Goal: Task Accomplishment & Management: Complete application form

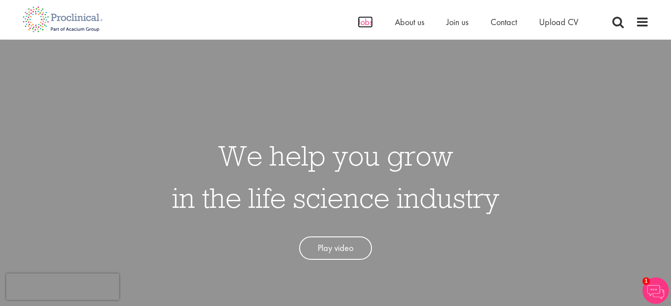
click at [365, 25] on span "Jobs" at bounding box center [365, 21] width 15 height 11
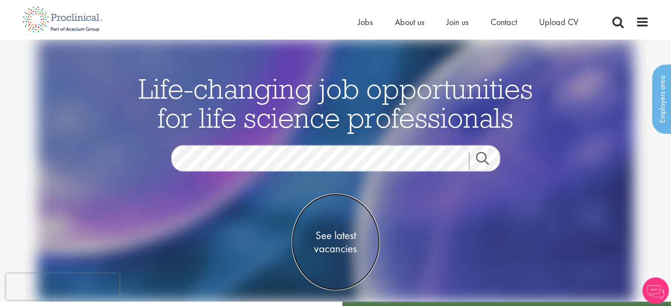
click at [332, 232] on span "See latest vacancies" at bounding box center [336, 242] width 88 height 26
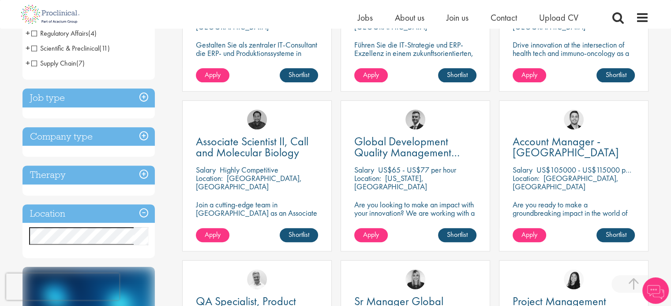
scroll to position [265, 0]
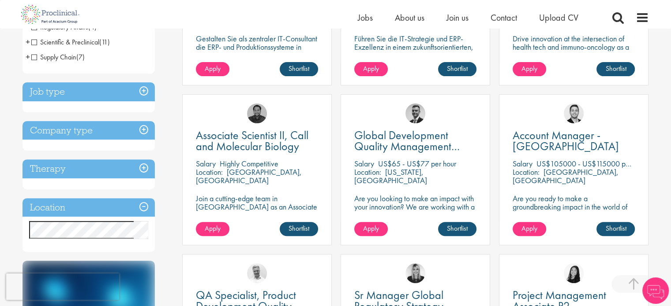
click at [78, 213] on h3 "Location" at bounding box center [88, 207] width 132 height 19
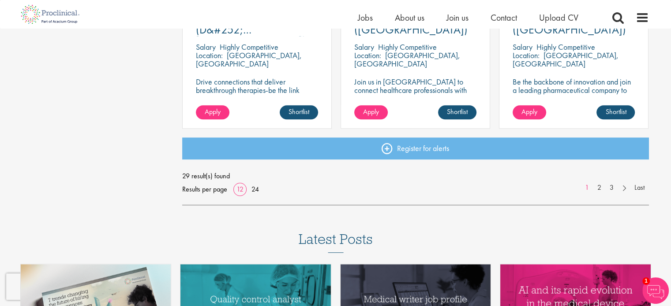
scroll to position [706, 0]
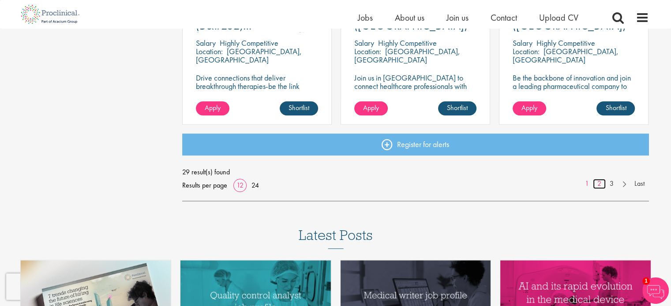
click at [596, 183] on link "2" at bounding box center [599, 184] width 13 height 10
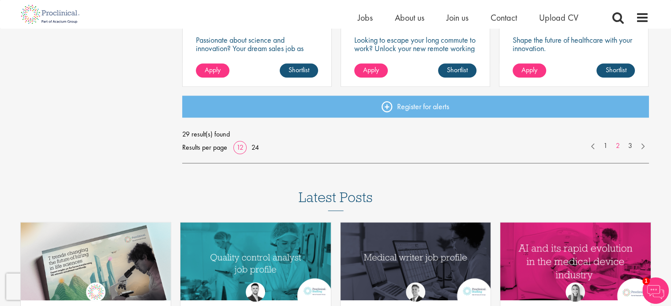
scroll to position [750, 0]
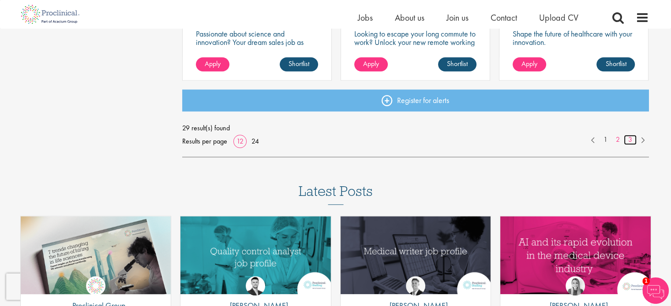
click at [628, 140] on link "3" at bounding box center [630, 140] width 13 height 10
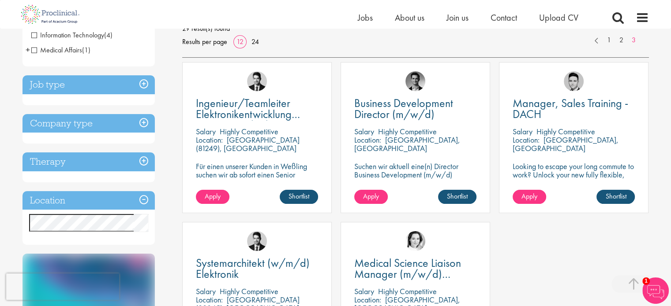
scroll to position [176, 0]
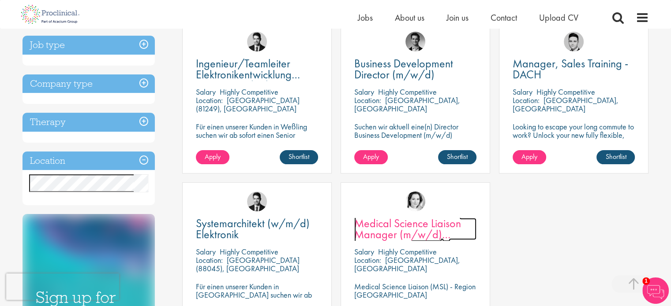
click at [446, 222] on span "Medical Science Liaison Manager (m/w/d) Nephrologie" at bounding box center [407, 234] width 107 height 37
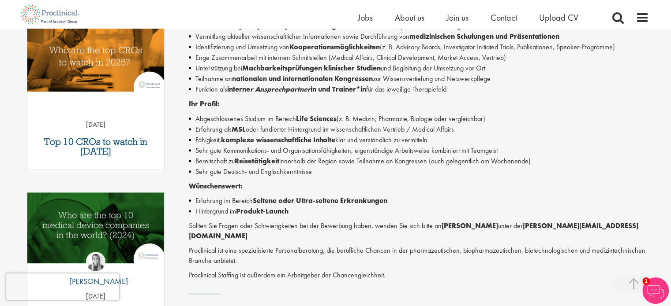
scroll to position [309, 0]
